Goal: Check status: Check status

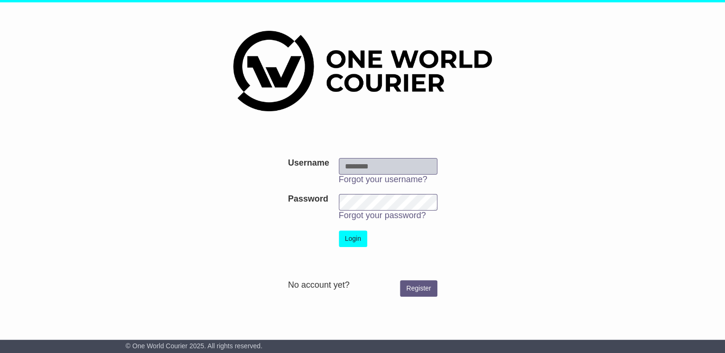
type input "**********"
click at [356, 235] on button "Login" at bounding box center [353, 239] width 28 height 17
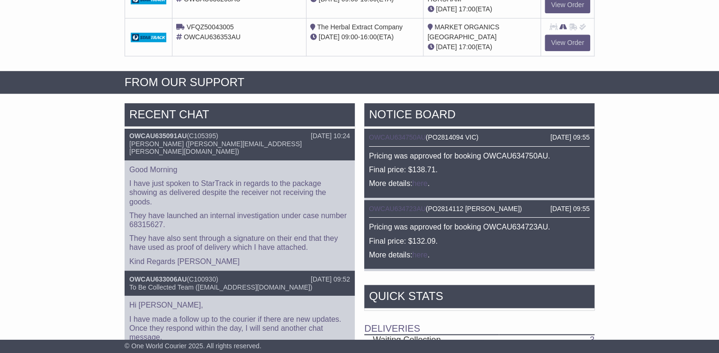
scroll to position [53, 0]
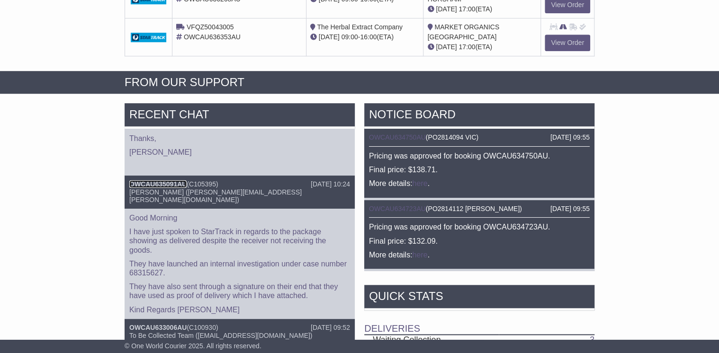
click at [170, 181] on link "OWCAU635091AU" at bounding box center [157, 185] width 57 height 8
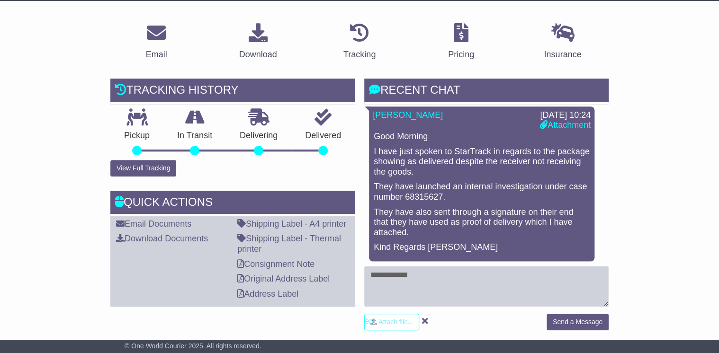
scroll to position [190, 0]
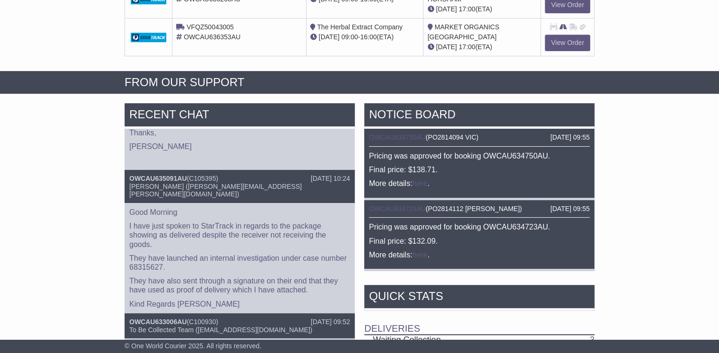
scroll to position [114, 0]
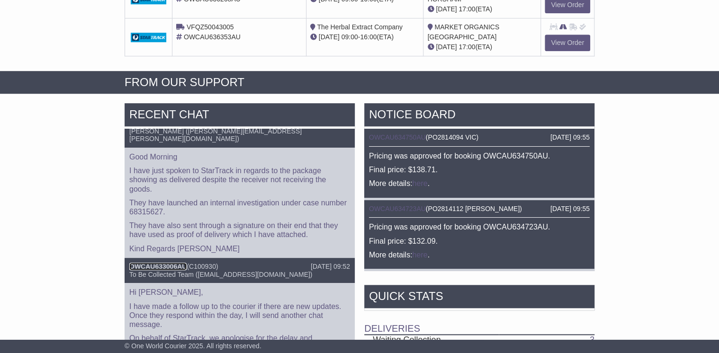
click at [170, 263] on link "OWCAU633006AU" at bounding box center [157, 267] width 57 height 8
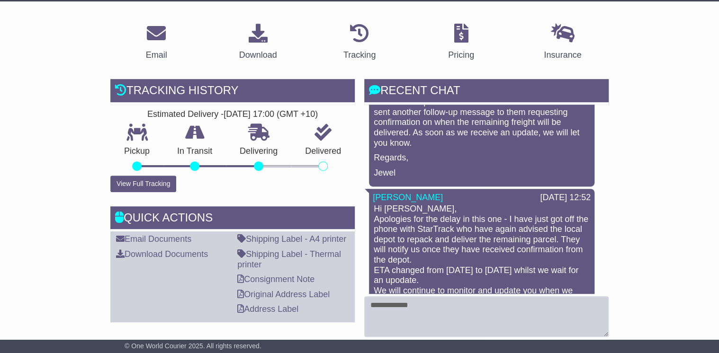
scroll to position [76, 0]
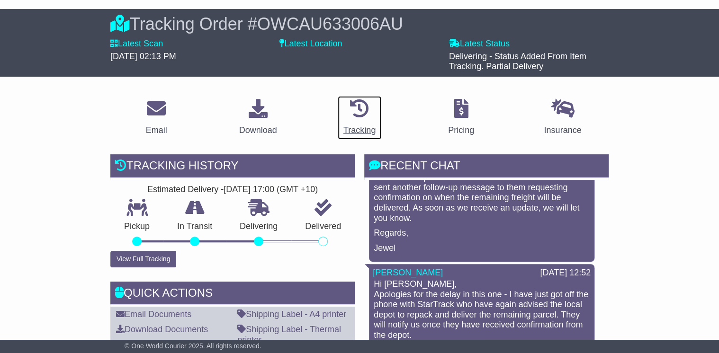
click at [359, 105] on icon at bounding box center [359, 108] width 19 height 19
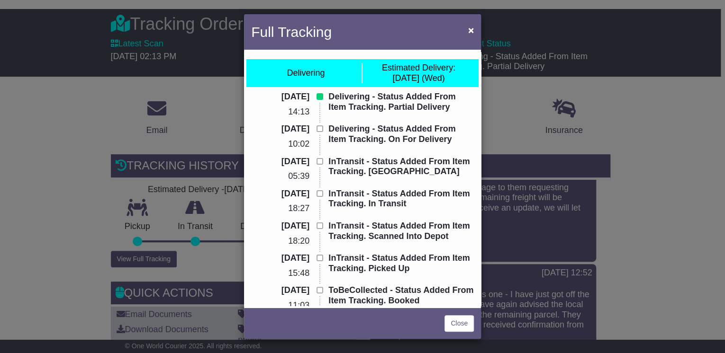
click at [660, 172] on div "Full Tracking × Delivering Estimated Delivery: [DATE] (Wed) [DATE] 14:13 Delive…" at bounding box center [362, 176] width 725 height 353
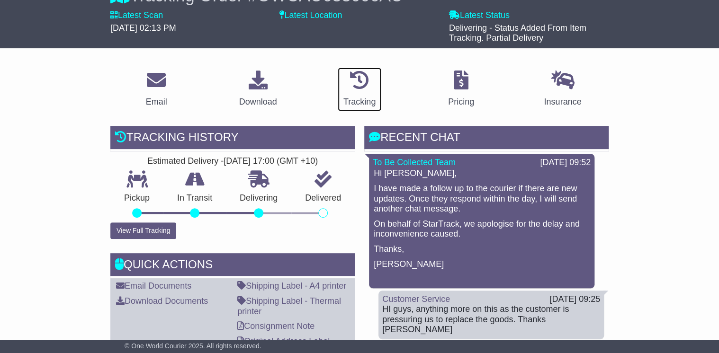
scroll to position [0, 0]
